Goal: Ask a question

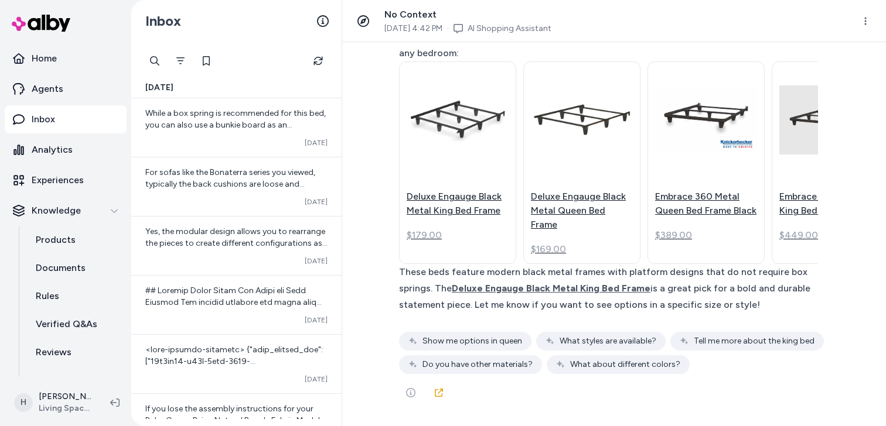
scroll to position [2990, 0]
click at [432, 392] on link at bounding box center [438, 392] width 23 height 23
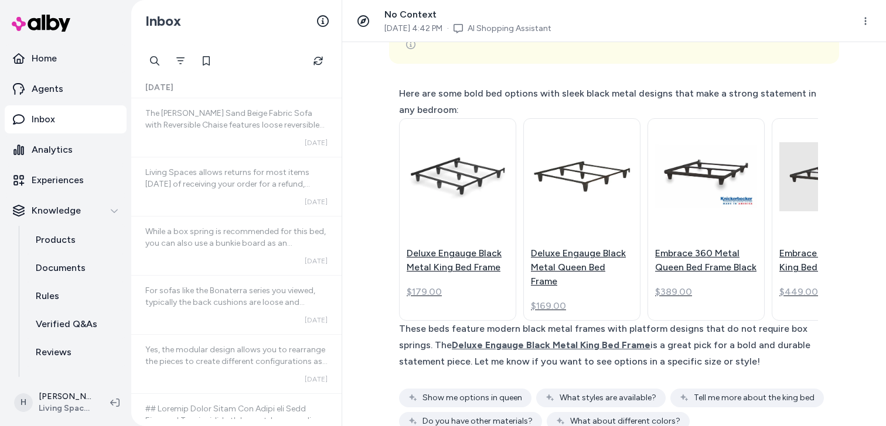
scroll to position [0, 0]
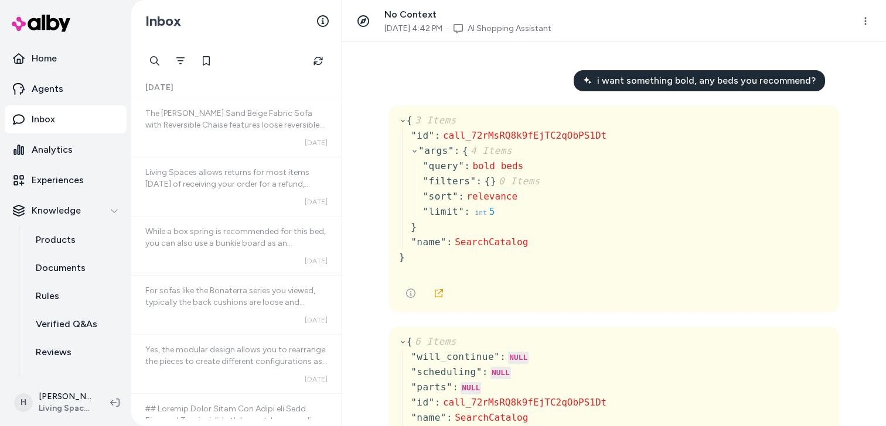
click at [667, 87] on span "i want something bold, any beds you recommend?" at bounding box center [706, 81] width 219 height 14
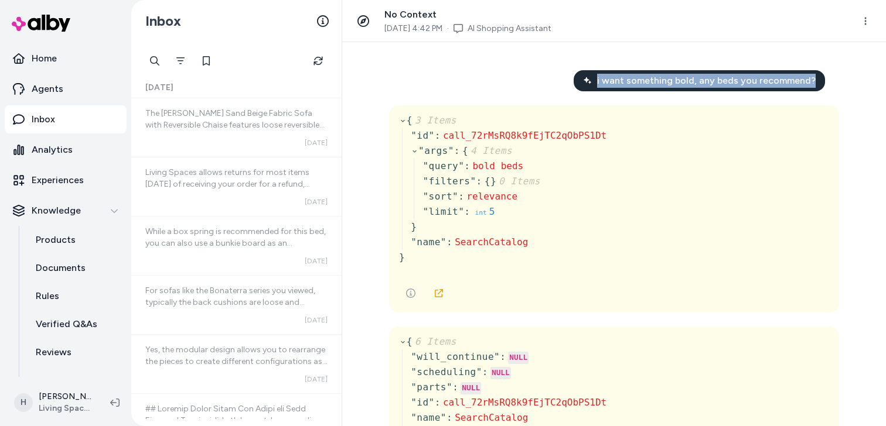
click at [667, 87] on span "i want something bold, any beds you recommend?" at bounding box center [706, 81] width 219 height 14
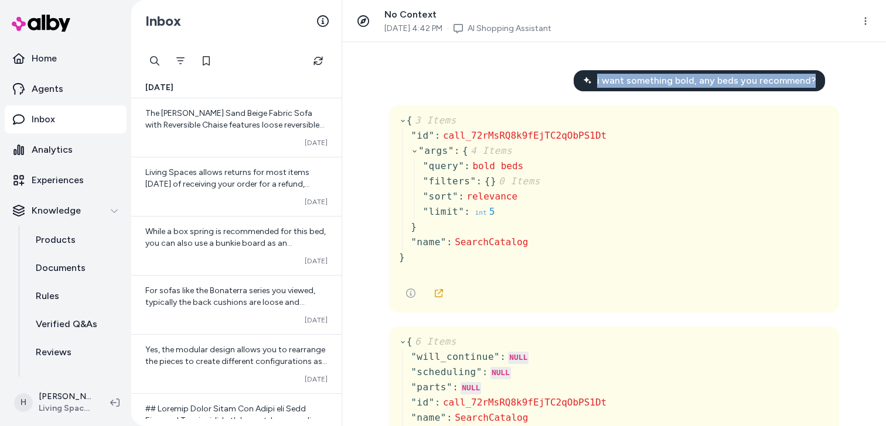
copy span "i want something bold, any beds you recommend?"
